Goal: Task Accomplishment & Management: Complete application form

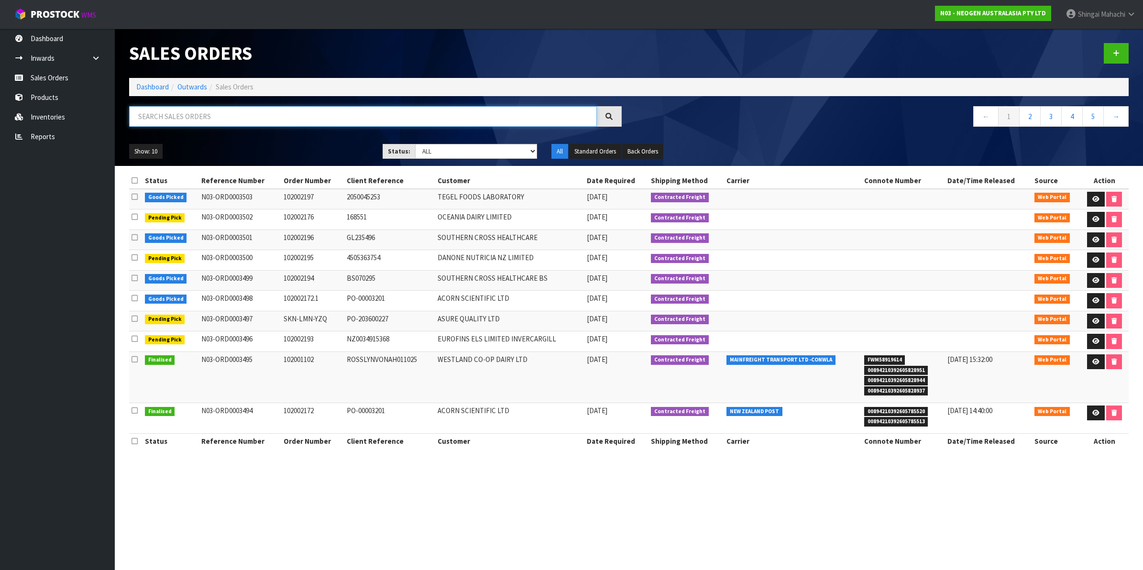
click at [207, 116] on input "text" at bounding box center [363, 116] width 468 height 21
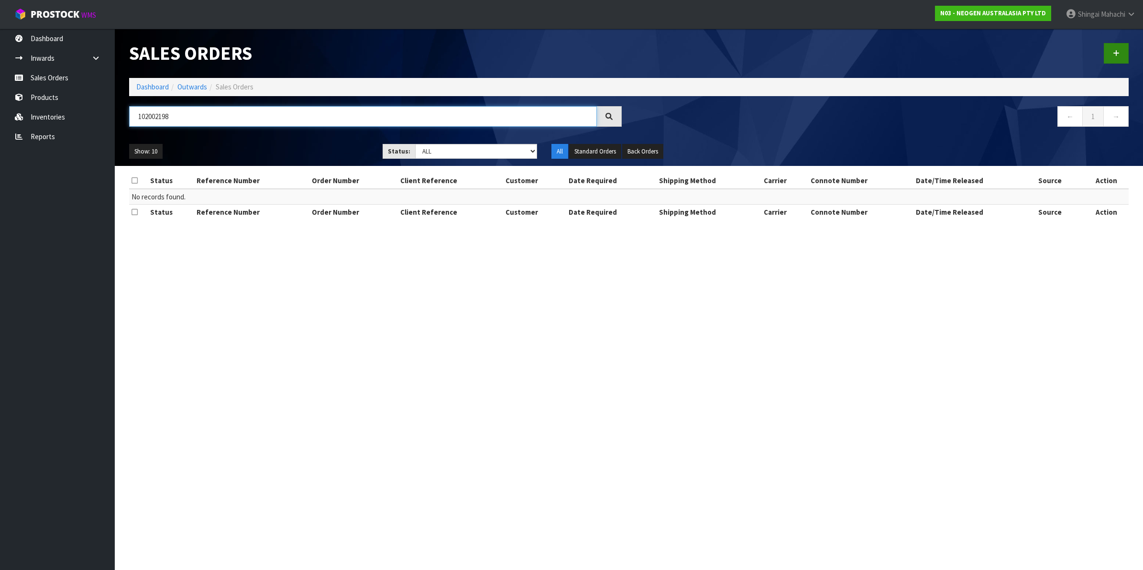
type input "102002198"
click at [1112, 53] on link at bounding box center [1115, 53] width 25 height 21
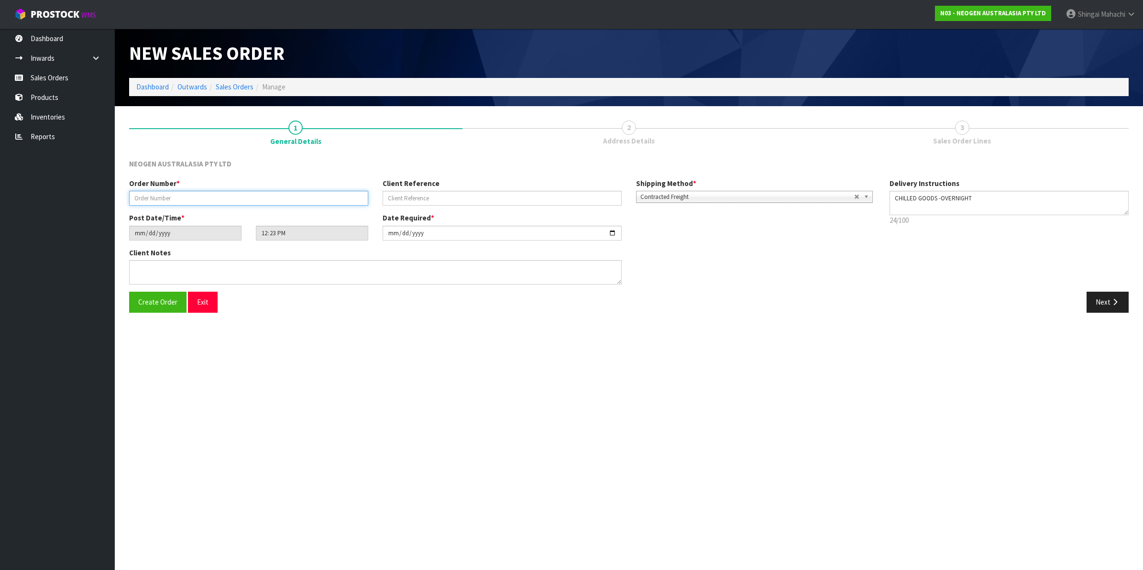
click at [146, 199] on input "text" at bounding box center [248, 198] width 239 height 15
type input "102002198"
click at [395, 199] on input "text" at bounding box center [501, 198] width 239 height 15
paste input "7900"
type input "7900"
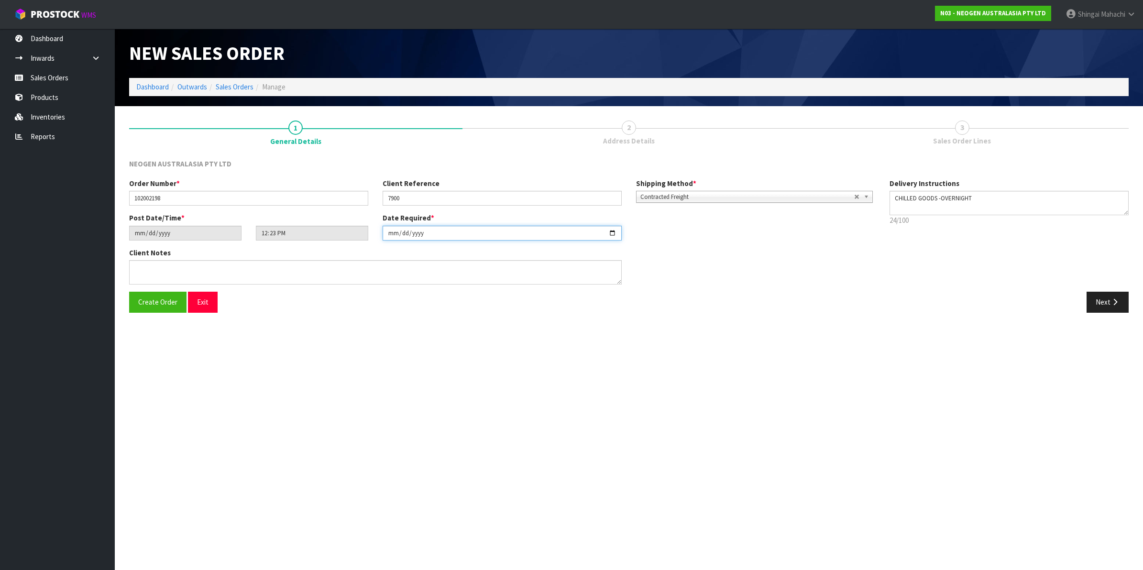
click at [615, 235] on input "[DATE]" at bounding box center [501, 233] width 239 height 15
type input "[DATE]"
click at [1103, 299] on button "Next" at bounding box center [1107, 302] width 42 height 21
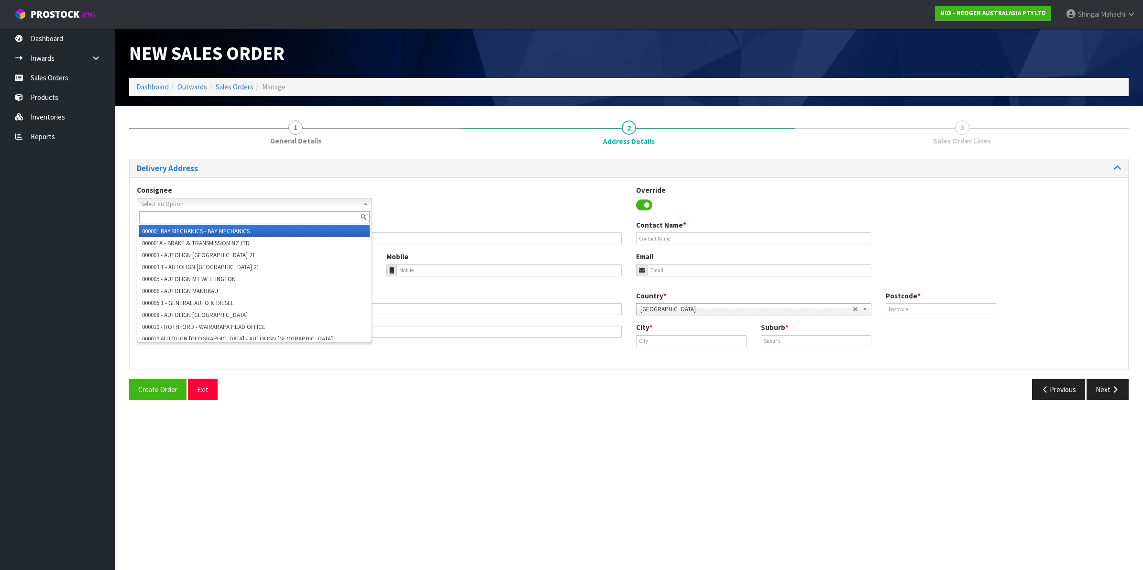
click at [163, 198] on span "Select an Option" at bounding box center [250, 203] width 218 height 11
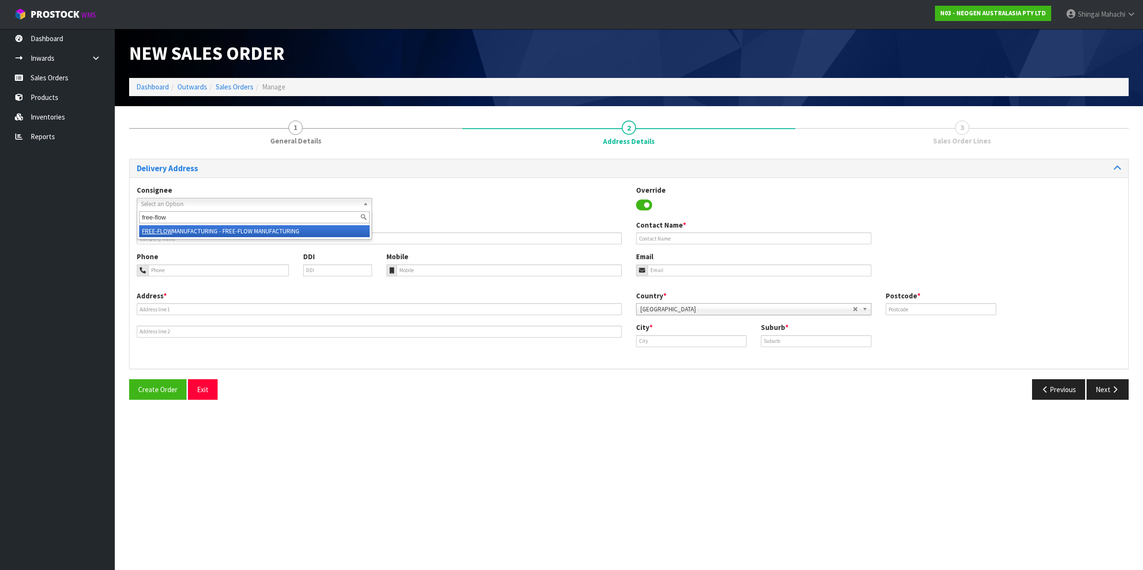
type input "free-flow"
click at [219, 229] on li "FREE-FLOW MANUFACTURING - FREE-FLOW MANUFACTURING" at bounding box center [254, 231] width 230 height 12
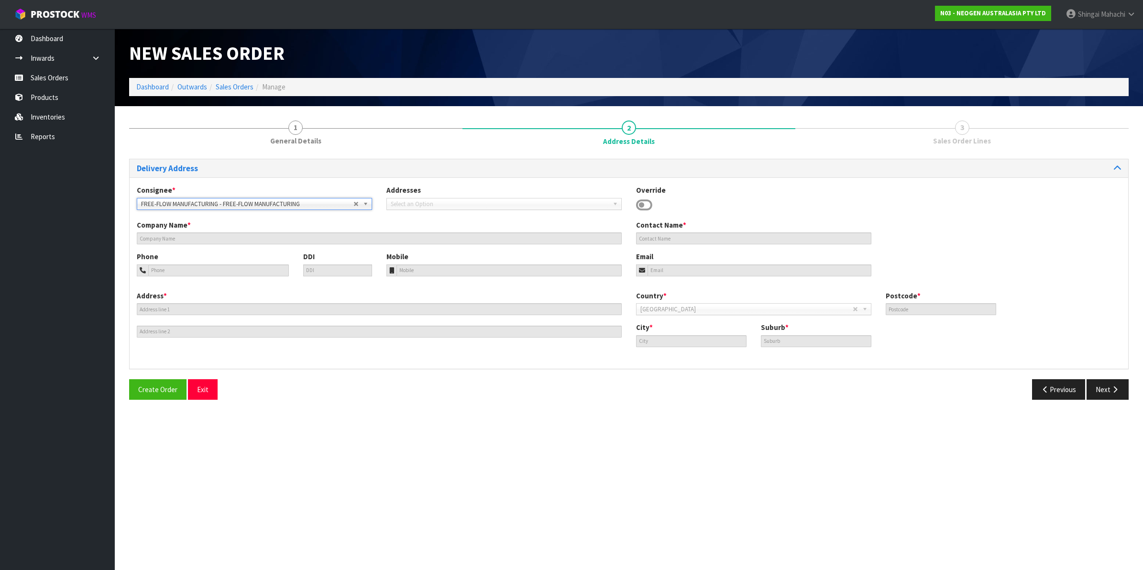
type input "FREE-FLOW MANUFACTURING"
type input "[PERSON_NAME]"
type input "[STREET_ADDRESS]"
type input "1072"
type input "[GEOGRAPHIC_DATA]"
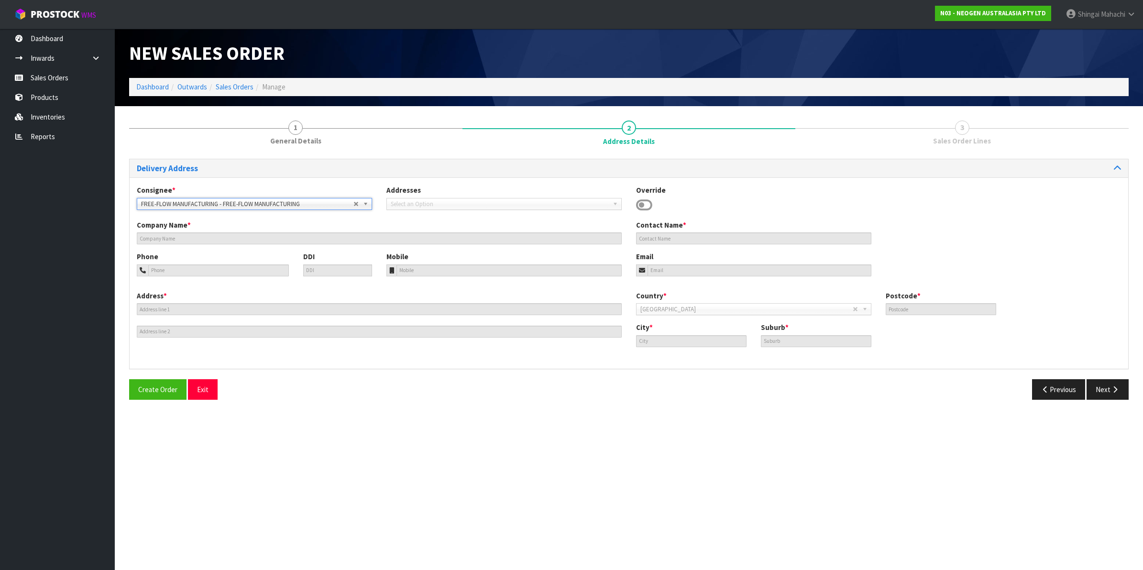
type input "POINT [GEOGRAPHIC_DATA]"
click at [646, 206] on icon at bounding box center [644, 205] width 16 height 14
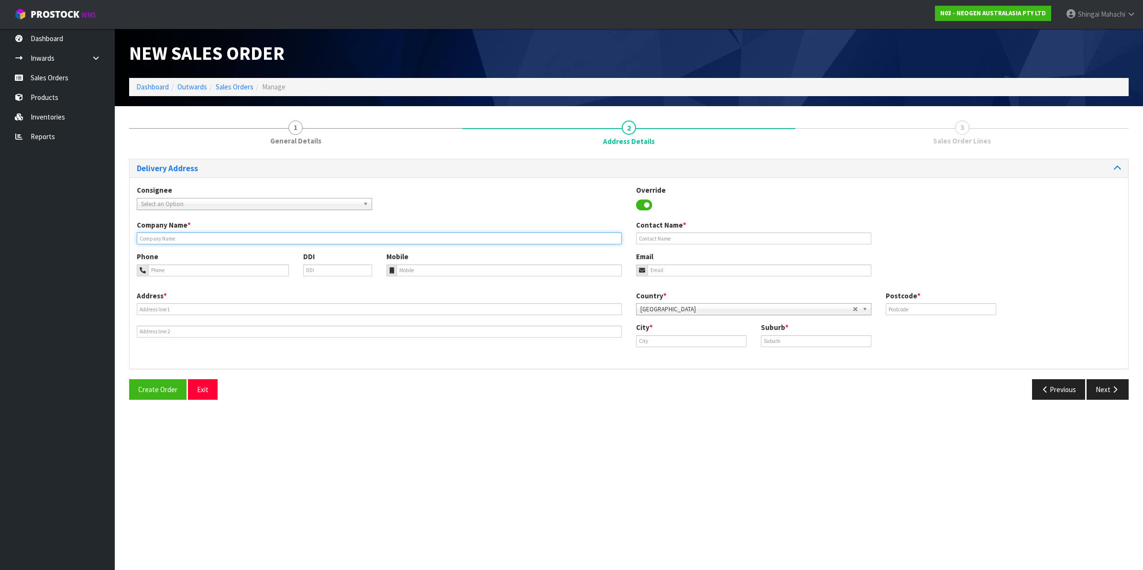
click at [153, 237] on input "text" at bounding box center [379, 238] width 485 height 12
paste input "FREE-FLOW MANUFACTURING"
type input "FREE-FLOW MANUFACTURING"
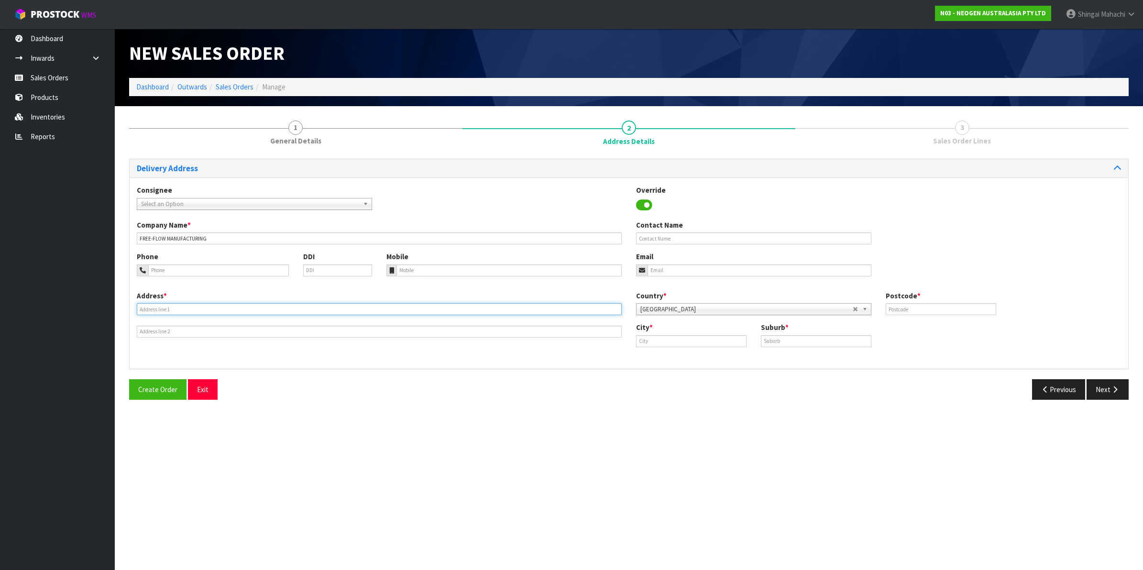
click at [180, 306] on input "text" at bounding box center [379, 309] width 485 height 12
click at [177, 309] on input "text" at bounding box center [379, 309] width 485 height 12
paste input "[STREET_ADDRESS]"
type input "[STREET_ADDRESS]"
click at [779, 338] on input "text" at bounding box center [816, 341] width 110 height 12
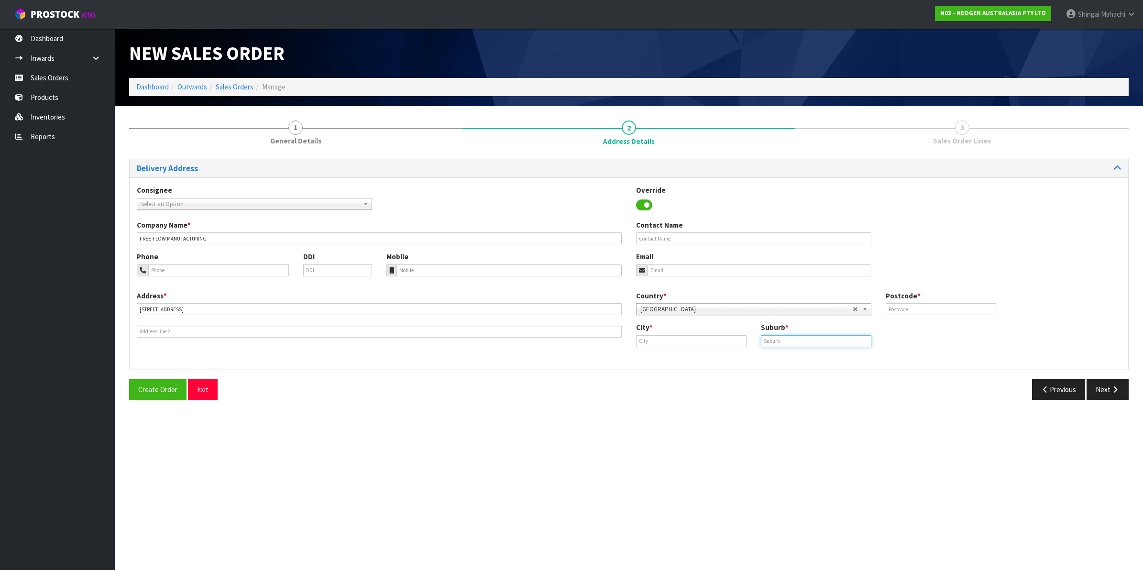
paste input "[PERSON_NAME]"
type input "[PERSON_NAME]"
click at [679, 342] on input "text" at bounding box center [691, 341] width 110 height 12
click at [677, 357] on link "[PERSON_NAME] land" at bounding box center [679, 357] width 86 height 13
type input "[GEOGRAPHIC_DATA]"
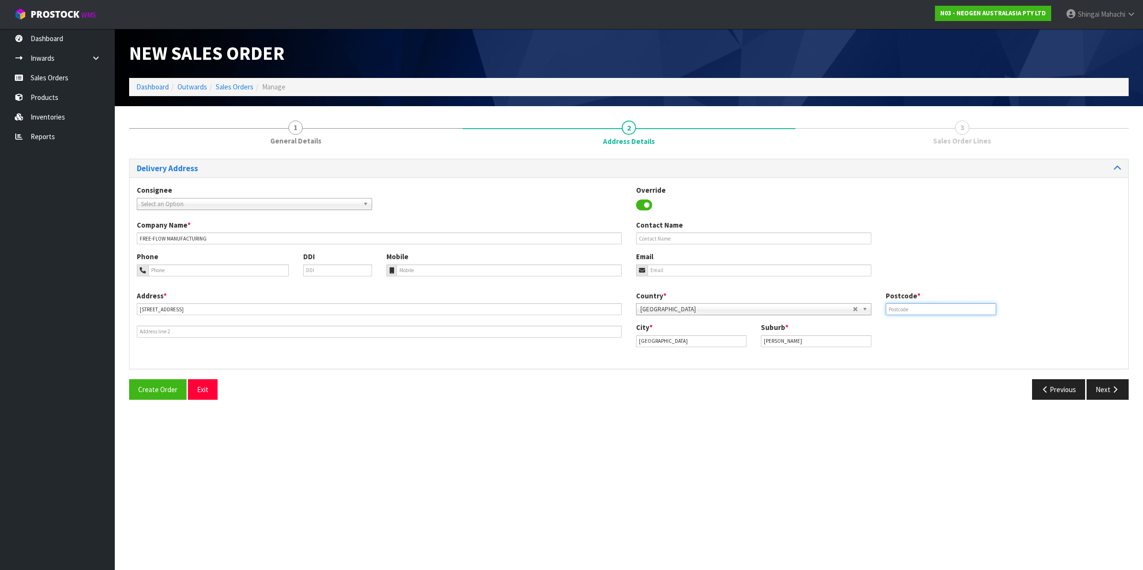
click at [902, 311] on input "text" at bounding box center [940, 309] width 110 height 12
type input "1072"
click at [1060, 390] on button "Previous" at bounding box center [1059, 389] width 54 height 21
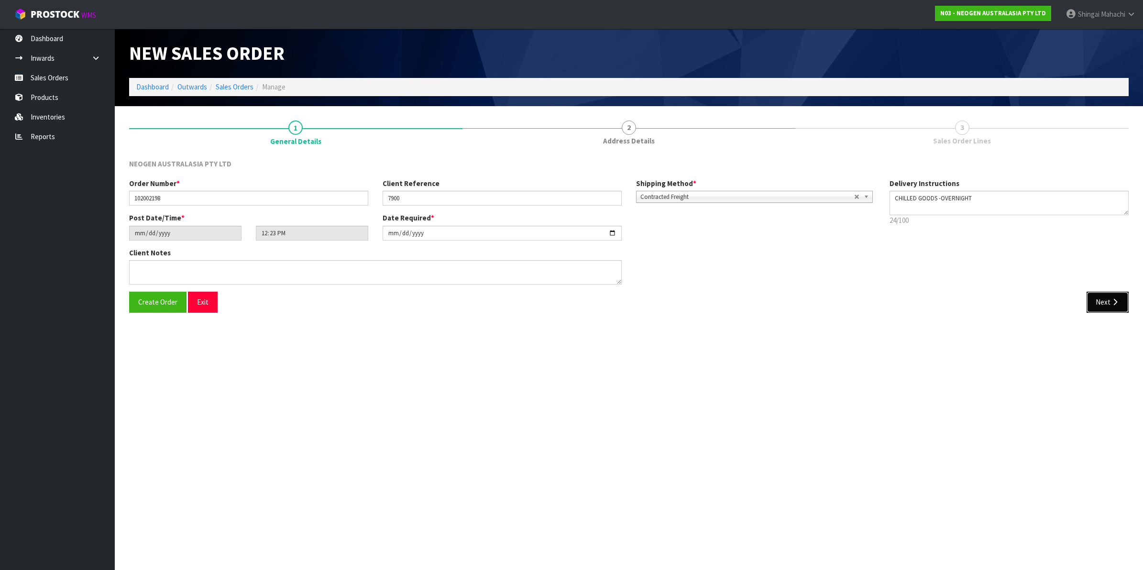
click at [1119, 297] on button "Next" at bounding box center [1107, 302] width 42 height 21
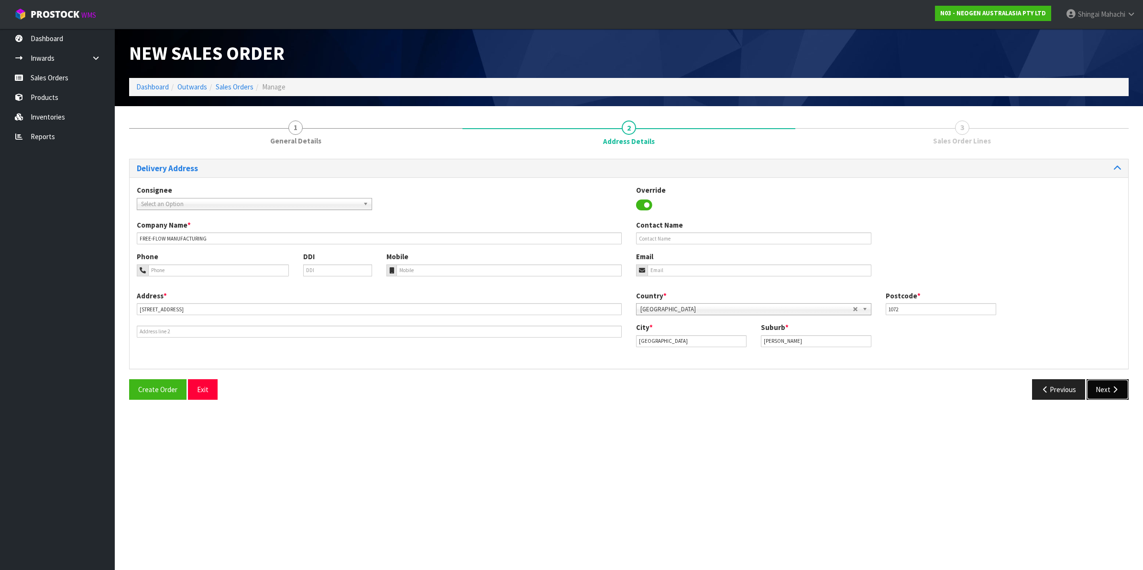
click at [1110, 387] on icon "button" at bounding box center [1114, 389] width 9 height 7
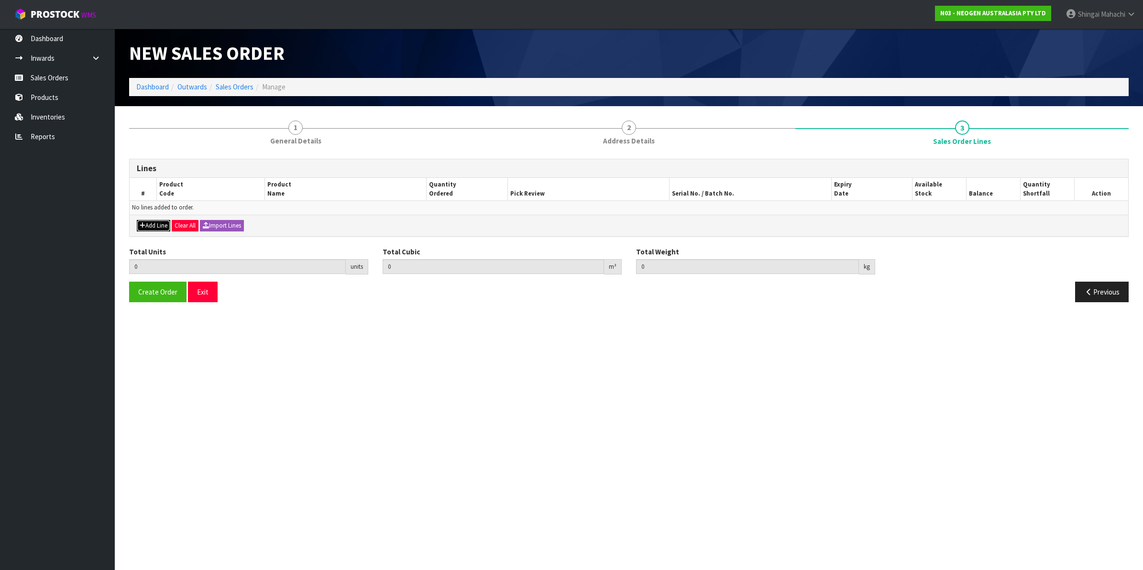
click at [149, 229] on button "Add Line" at bounding box center [153, 225] width 33 height 11
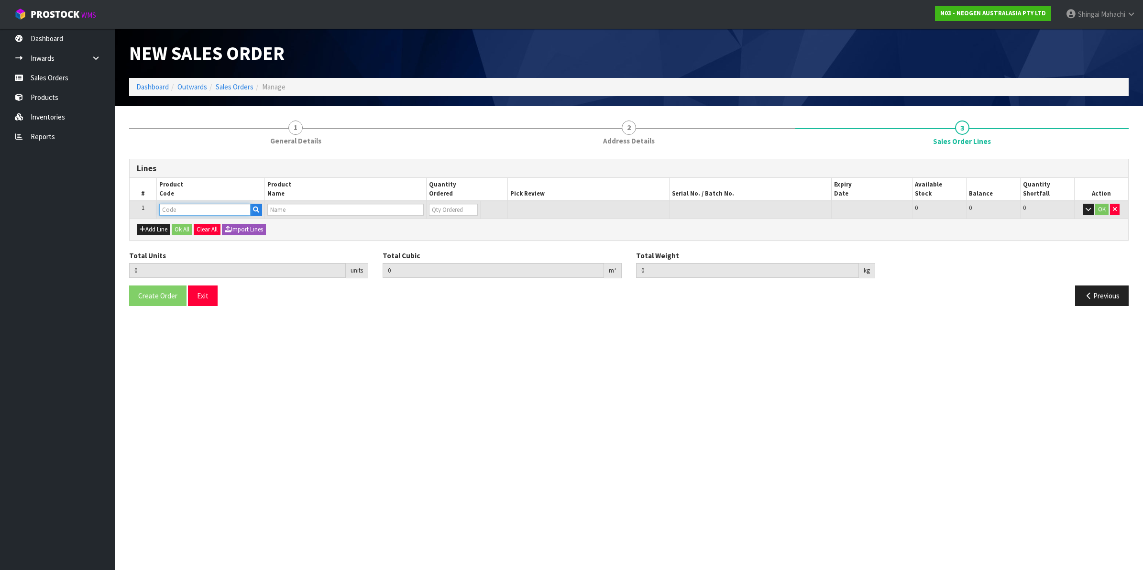
click at [175, 213] on input "text" at bounding box center [204, 210] width 91 height 12
type input "700002207"
type input "0.000000"
type input "0.000"
type input "7100067519 - UXL100 CLEAN-TRACE SURF ATP 100EA/PK"
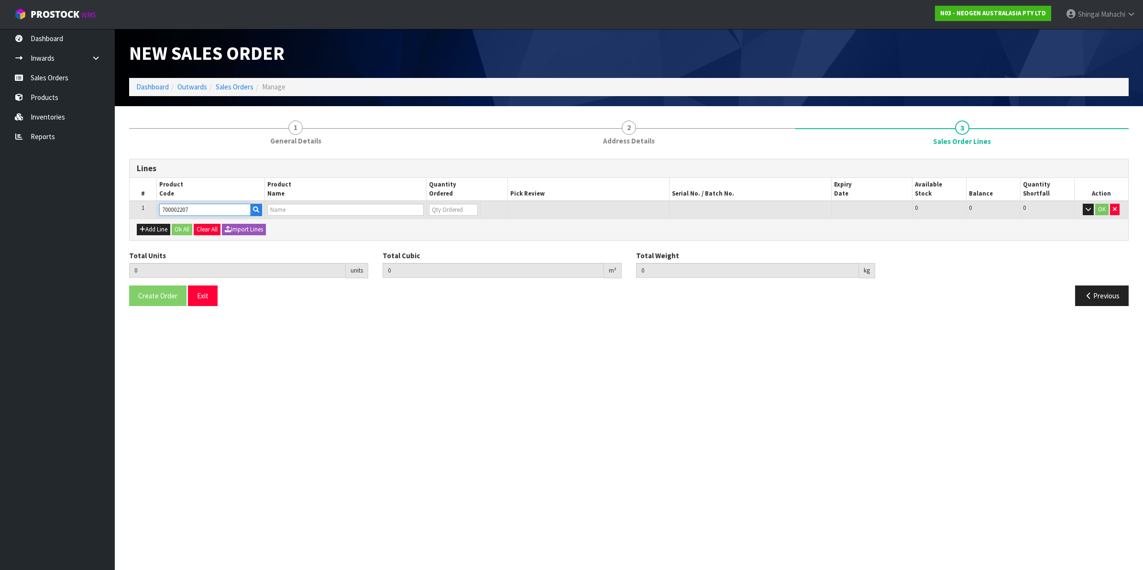
type input "0"
type input "700002207"
click at [419, 215] on tr "1 700002207 7100067519 - UXL100 CLEAN-TRACE SURF ATP 100EA/PK 0 BOX 512 512 0 OK" at bounding box center [629, 210] width 998 height 18
type input "1"
type input "0.006496"
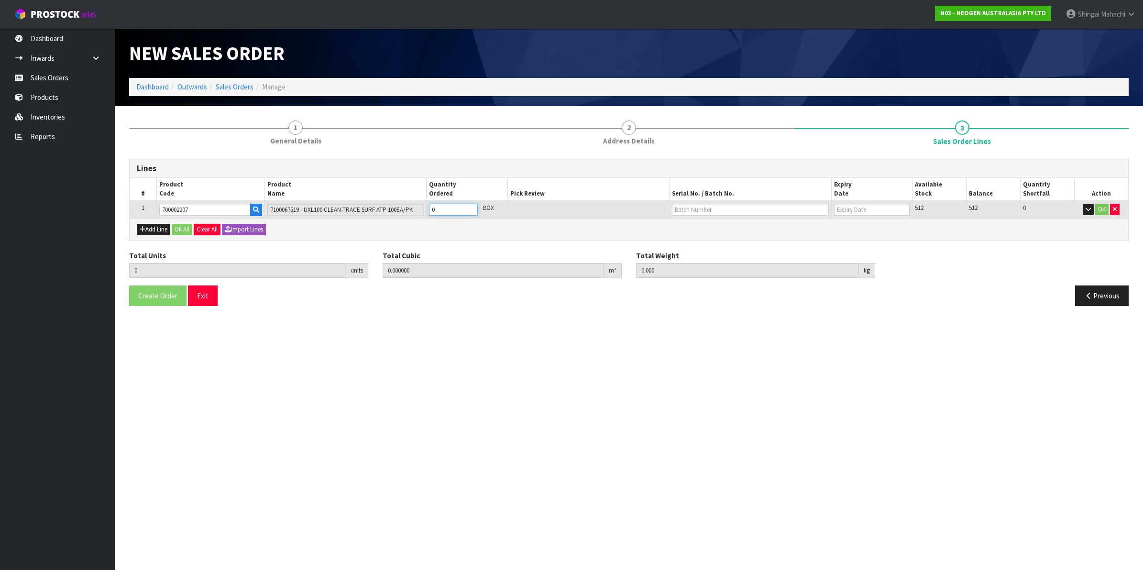
type input "0.96"
type input "1"
click at [684, 212] on input "text" at bounding box center [750, 210] width 157 height 12
click at [701, 229] on link "3000033292" at bounding box center [710, 225] width 76 height 13
type input "3000033292"
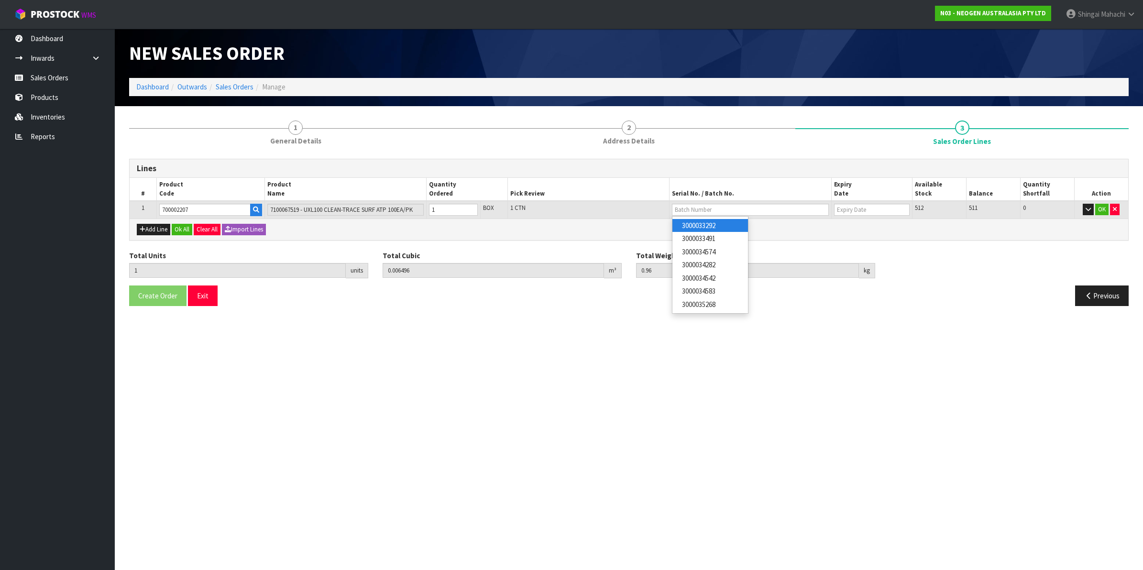
type input "[DATE]"
drag, startPoint x: 1104, startPoint y: 211, endPoint x: 1079, endPoint y: 223, distance: 28.2
click at [1103, 211] on button "OK" at bounding box center [1101, 209] width 13 height 11
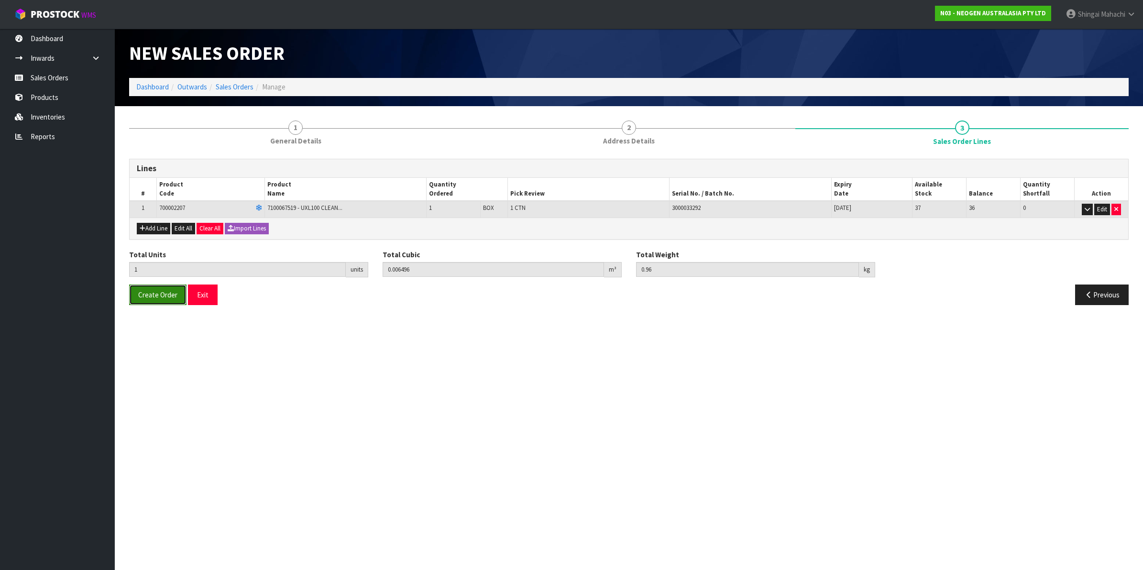
click at [175, 295] on span "Create Order" at bounding box center [157, 294] width 39 height 9
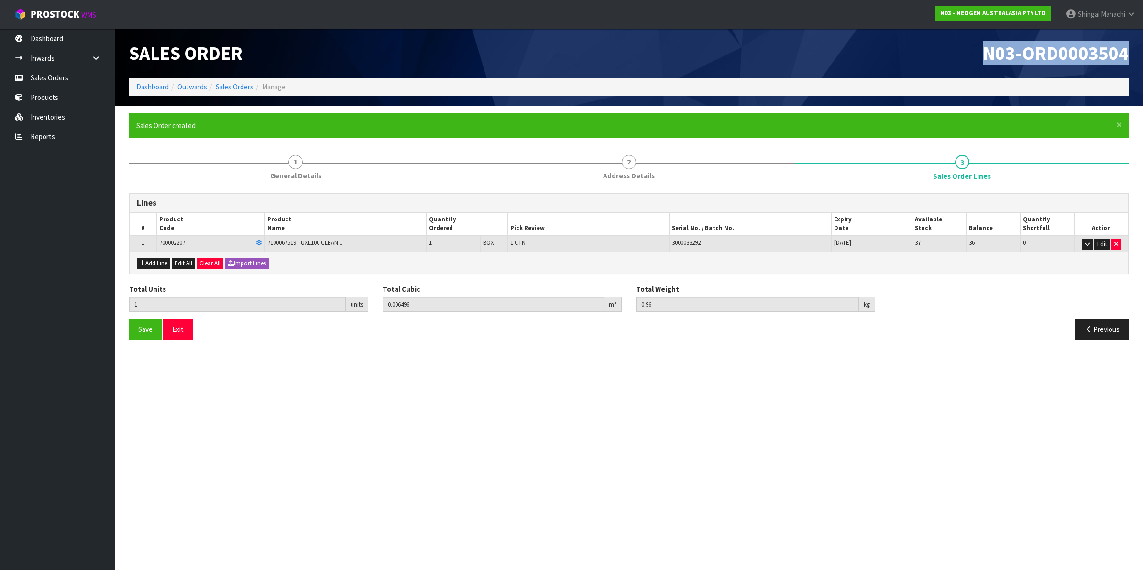
drag, startPoint x: 980, startPoint y: 48, endPoint x: 1127, endPoint y: 48, distance: 146.8
click at [1127, 48] on h1 "N03-ORD0003504" at bounding box center [882, 53] width 492 height 21
copy span "N03-ORD0003504"
click at [1094, 323] on button "Previous" at bounding box center [1102, 329] width 54 height 21
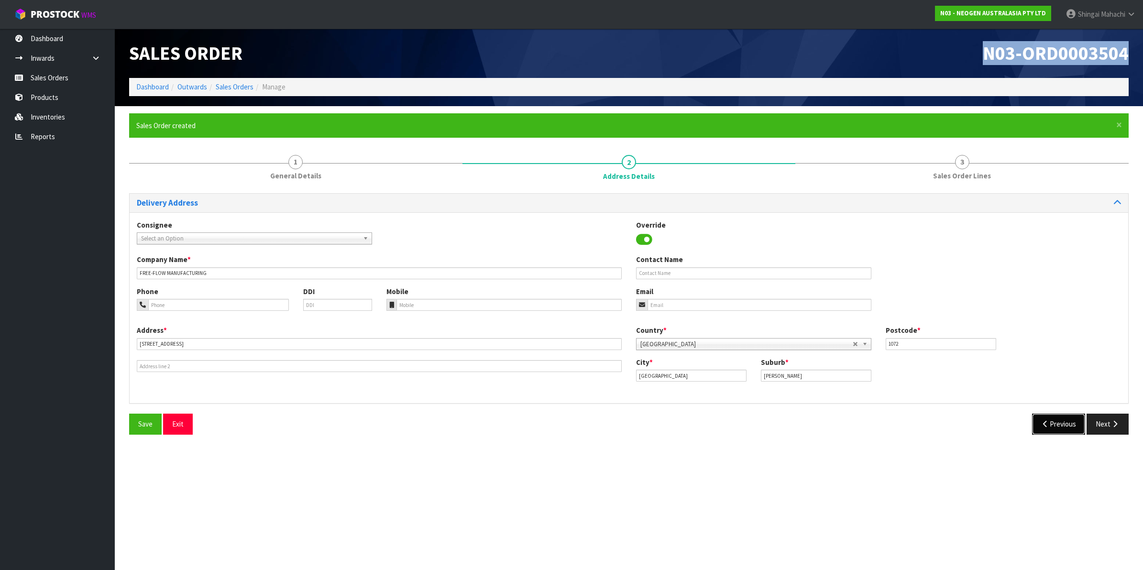
click at [1053, 416] on button "Previous" at bounding box center [1059, 424] width 54 height 21
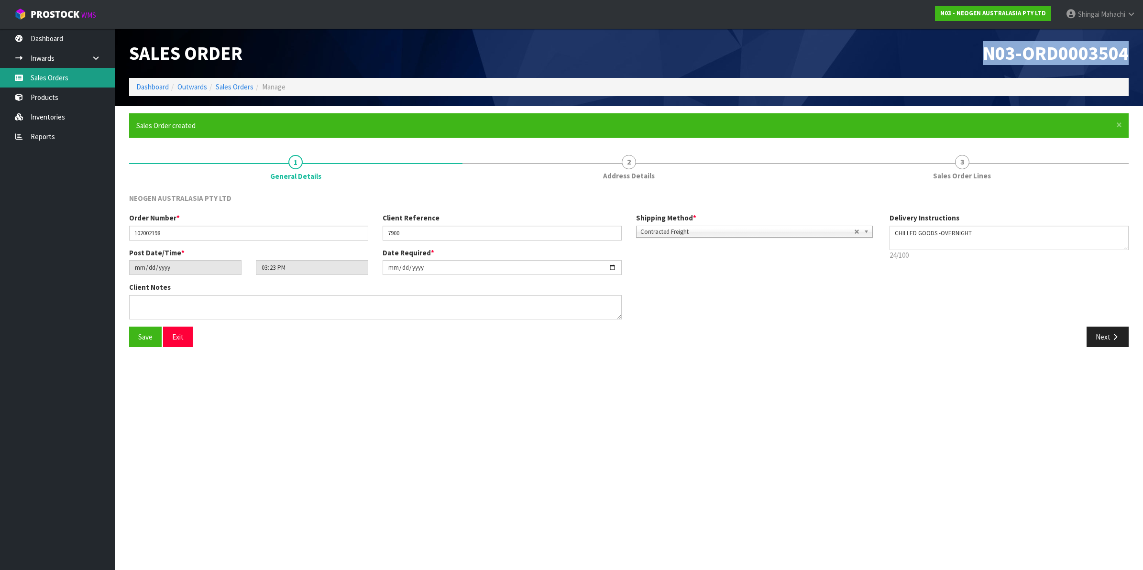
click at [49, 75] on link "Sales Orders" at bounding box center [57, 78] width 115 height 20
